Goal: Task Accomplishment & Management: Complete application form

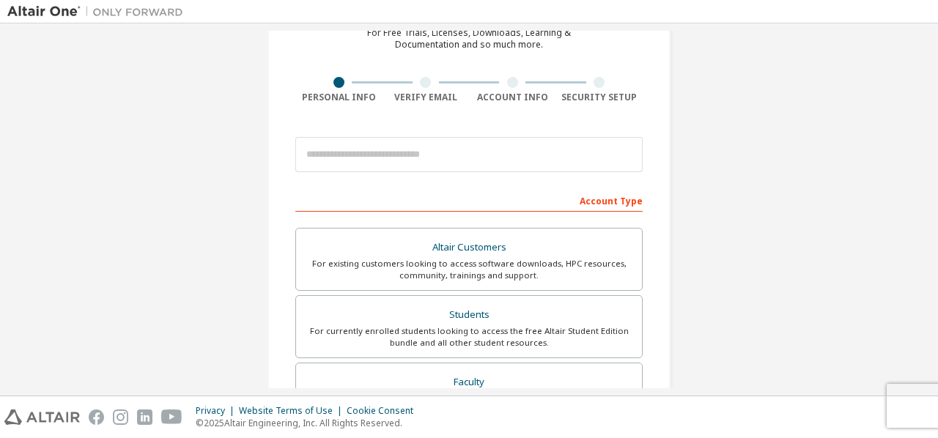
scroll to position [59, 0]
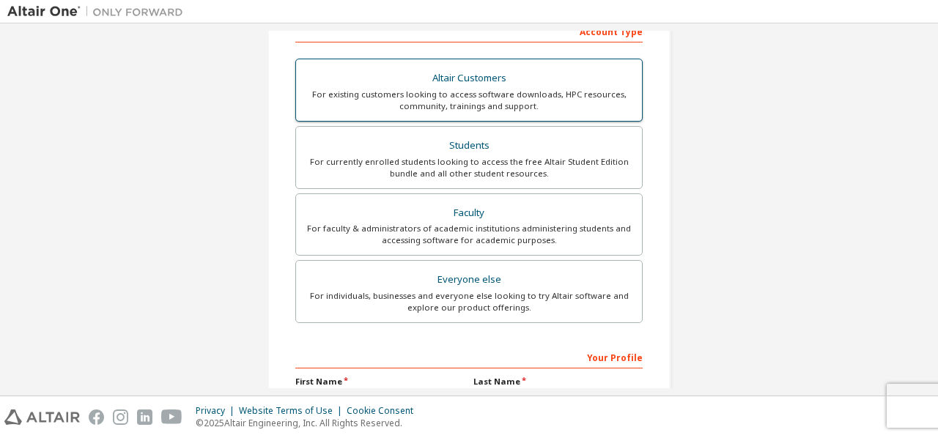
scroll to position [243, 0]
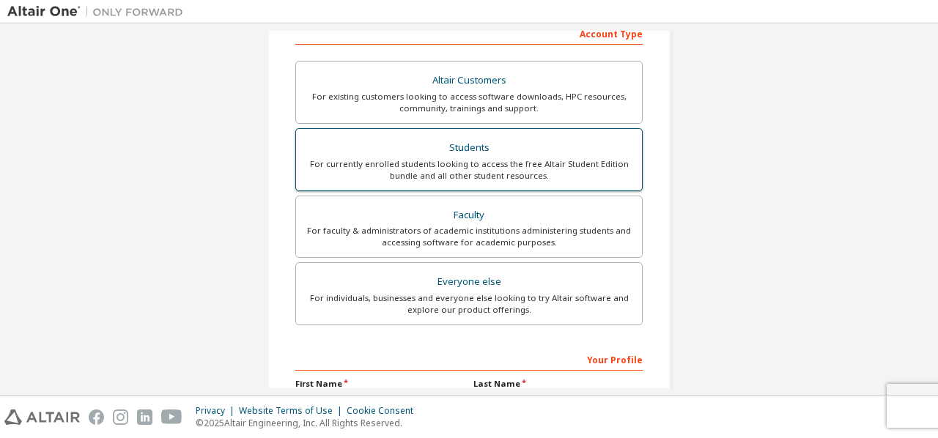
click at [459, 165] on div "For currently enrolled students looking to access the free Altair Student Editi…" at bounding box center [469, 169] width 328 height 23
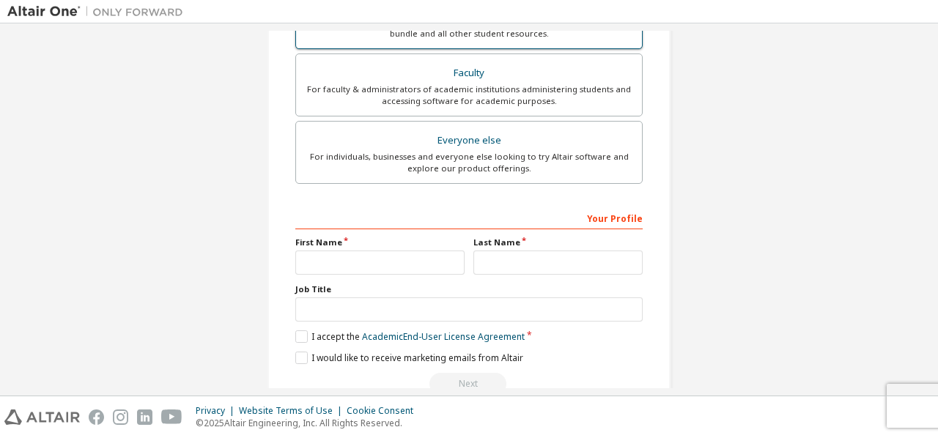
scroll to position [424, 0]
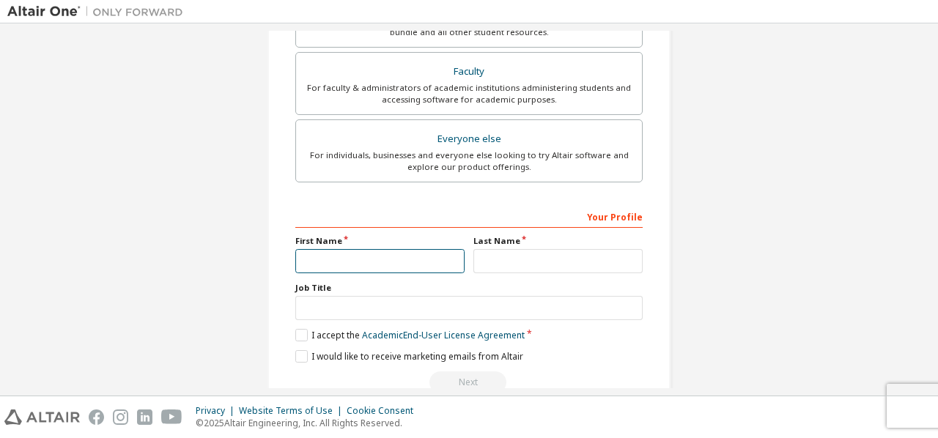
click at [425, 262] on input "text" at bounding box center [379, 261] width 169 height 24
type input "*"
type input "****"
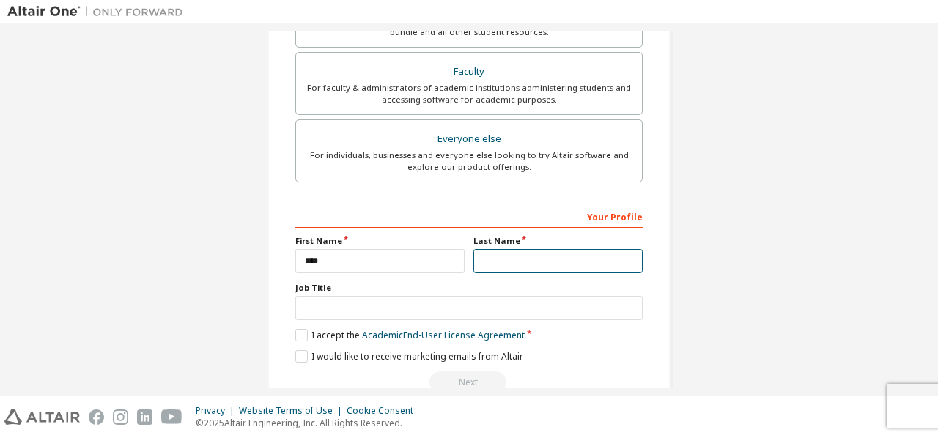
click at [479, 268] on input "text" at bounding box center [558, 261] width 169 height 24
type input "*****"
click at [299, 329] on label "I accept the Academic End-User License Agreement" at bounding box center [409, 335] width 229 height 12
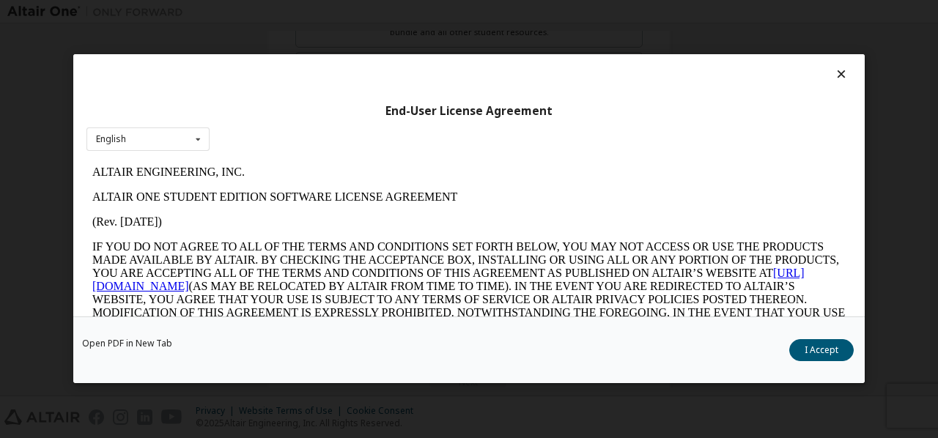
scroll to position [0, 0]
click at [793, 349] on button "I Accept" at bounding box center [822, 351] width 65 height 22
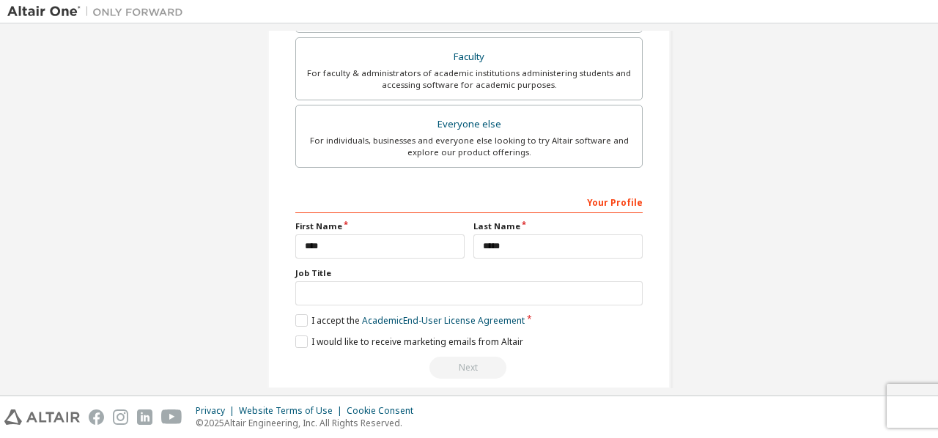
scroll to position [440, 0]
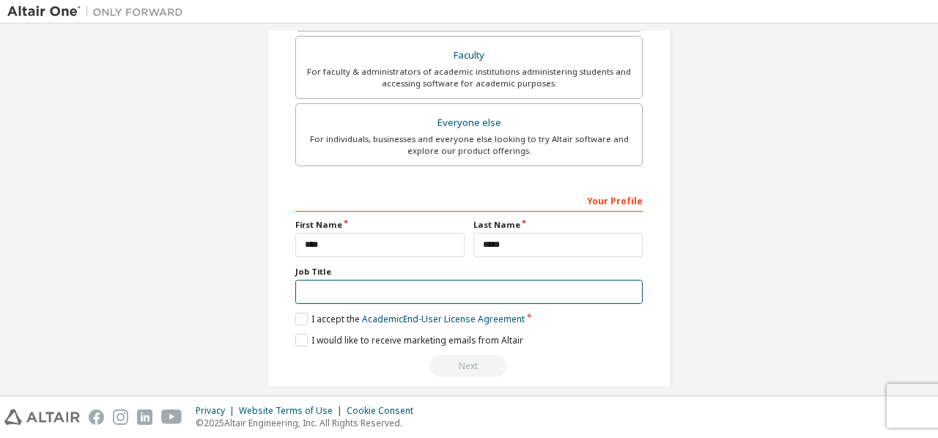
click at [387, 290] on input "text" at bounding box center [468, 292] width 347 height 24
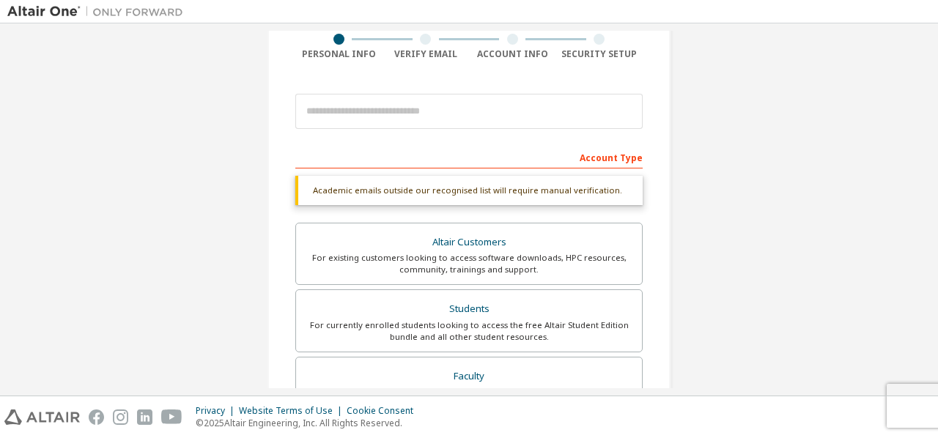
scroll to position [78, 0]
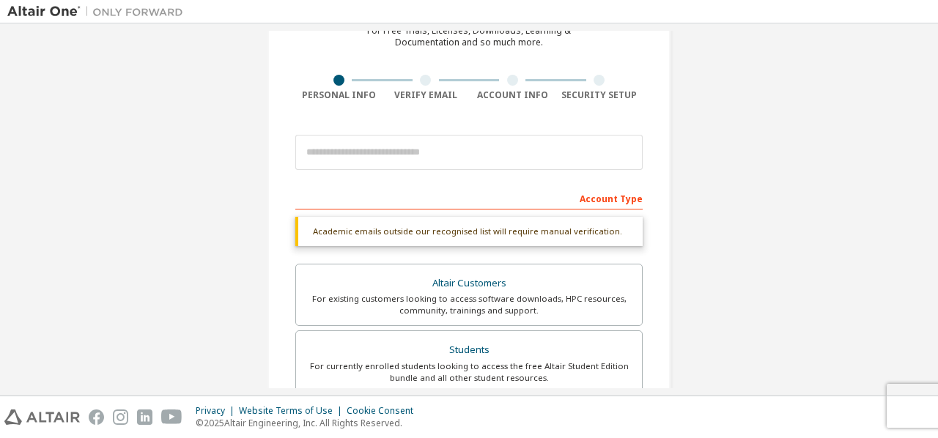
type input "*******"
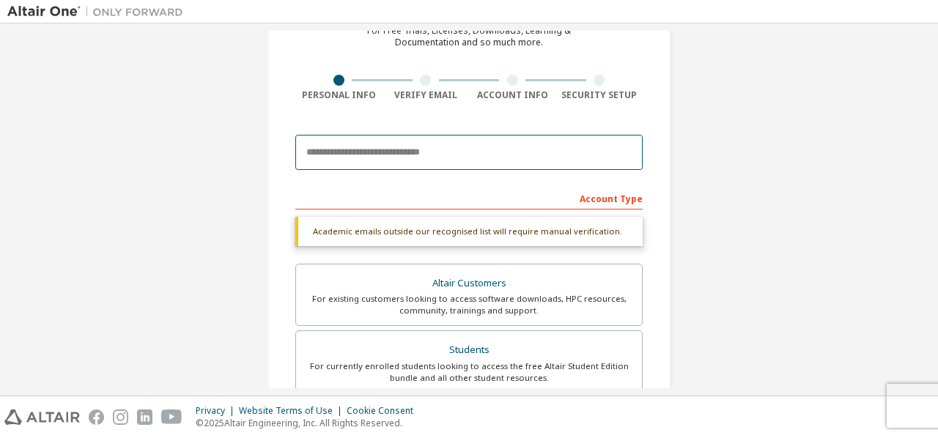
click at [373, 157] on input "email" at bounding box center [468, 152] width 347 height 35
type input "**********"
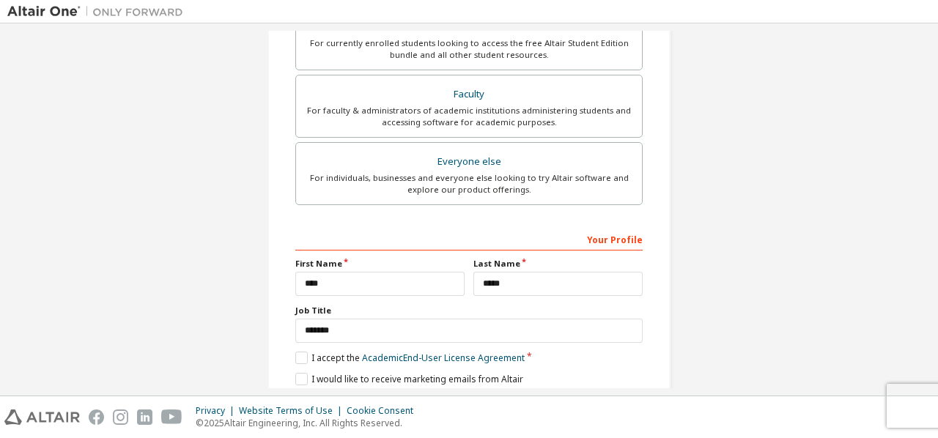
scroll to position [453, 0]
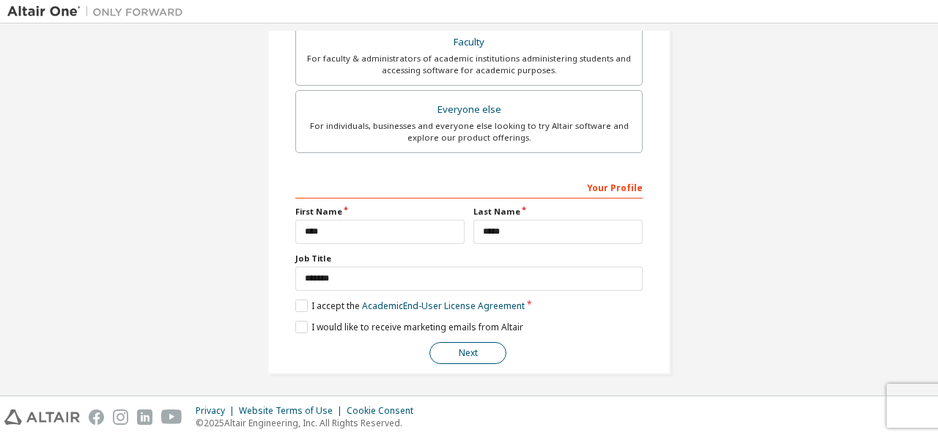
click at [455, 350] on button "Next" at bounding box center [468, 353] width 77 height 22
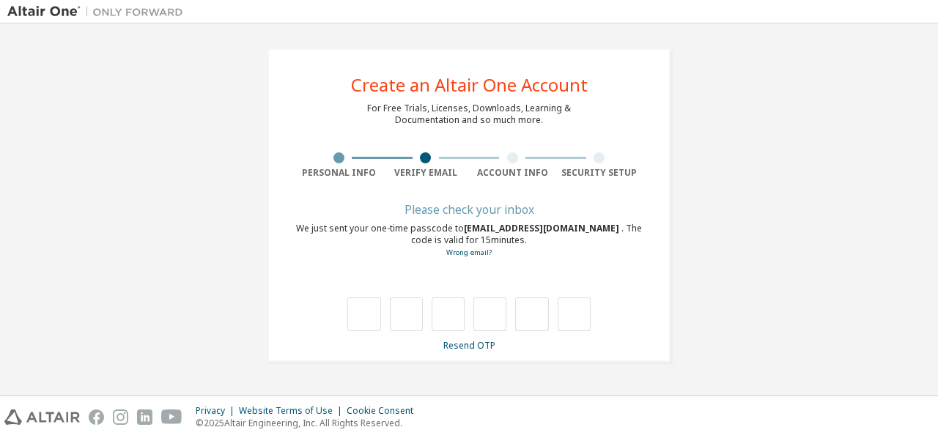
scroll to position [0, 0]
click at [455, 350] on link "Resend OTP" at bounding box center [470, 345] width 52 height 12
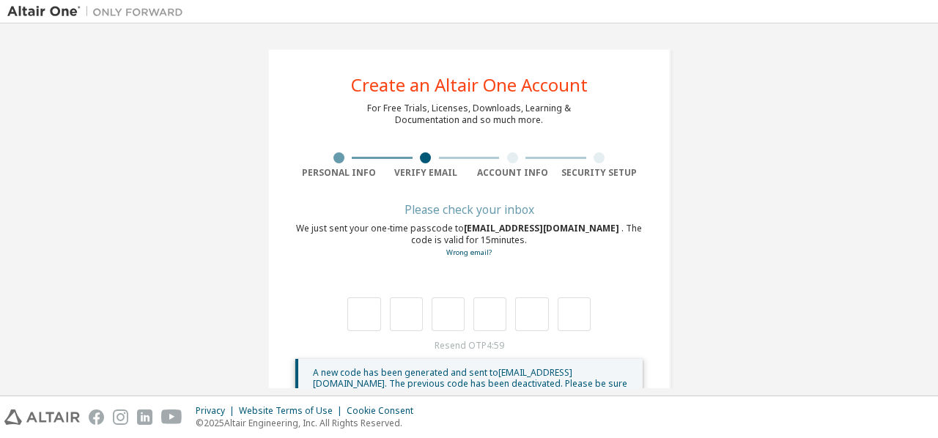
scroll to position [48, 0]
